Goal: Obtain resource: Download file/media

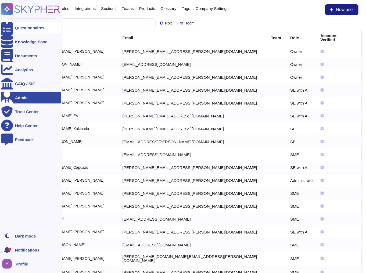
click at [10, 27] on div at bounding box center [7, 28] width 12 height 12
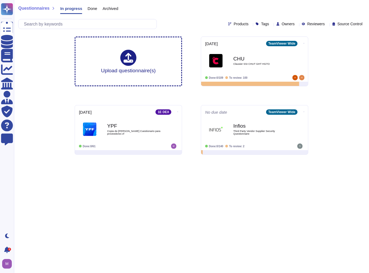
click at [92, 8] on span "Done" at bounding box center [93, 8] width 10 height 4
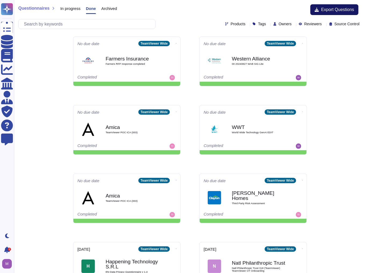
click at [326, 8] on span "Export Questions" at bounding box center [337, 10] width 33 height 4
